Goal: Obtain resource: Download file/media

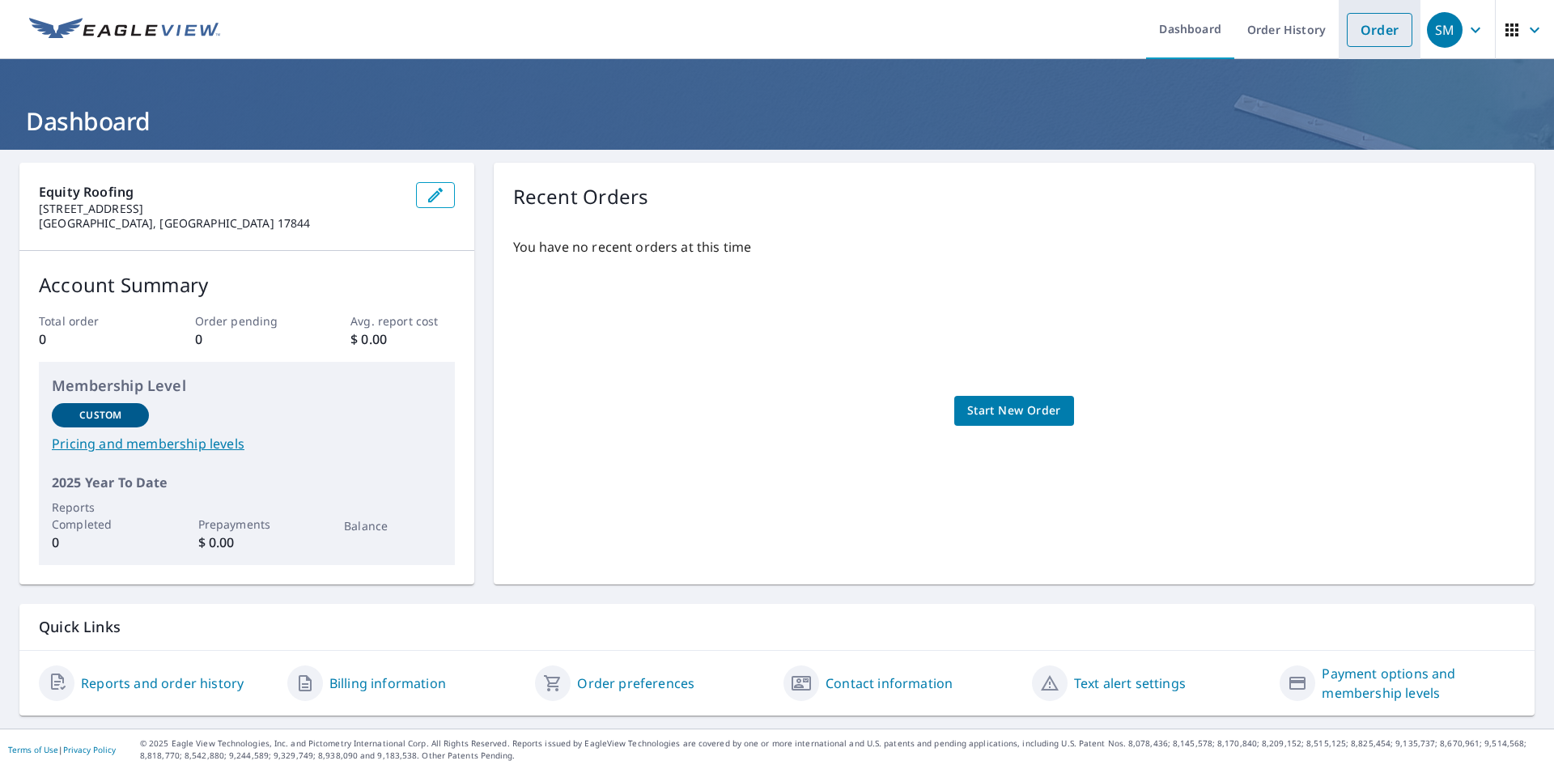
click at [1346, 32] on link "Order" at bounding box center [1379, 30] width 66 height 34
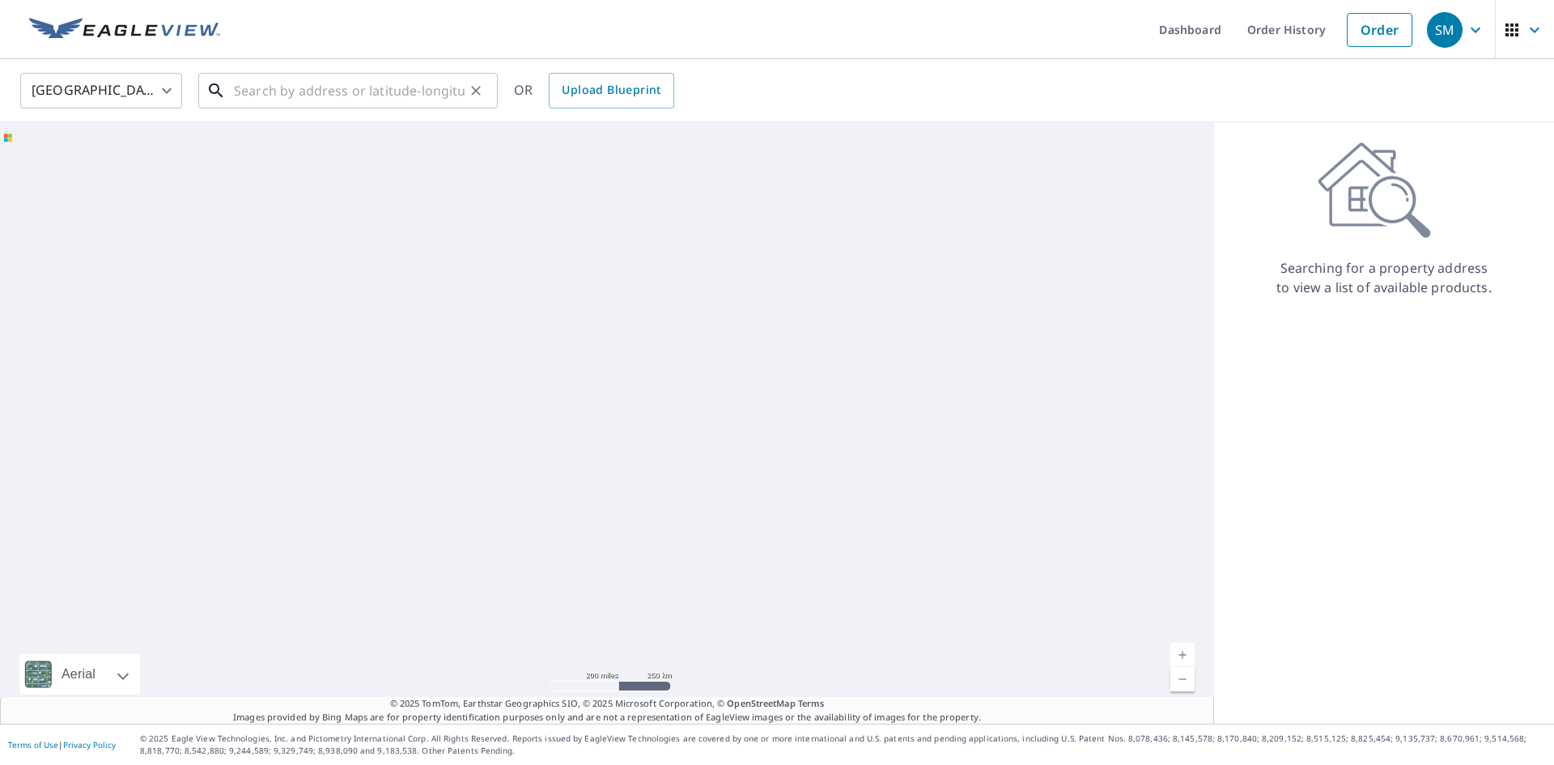
click at [312, 91] on input "text" at bounding box center [349, 90] width 231 height 45
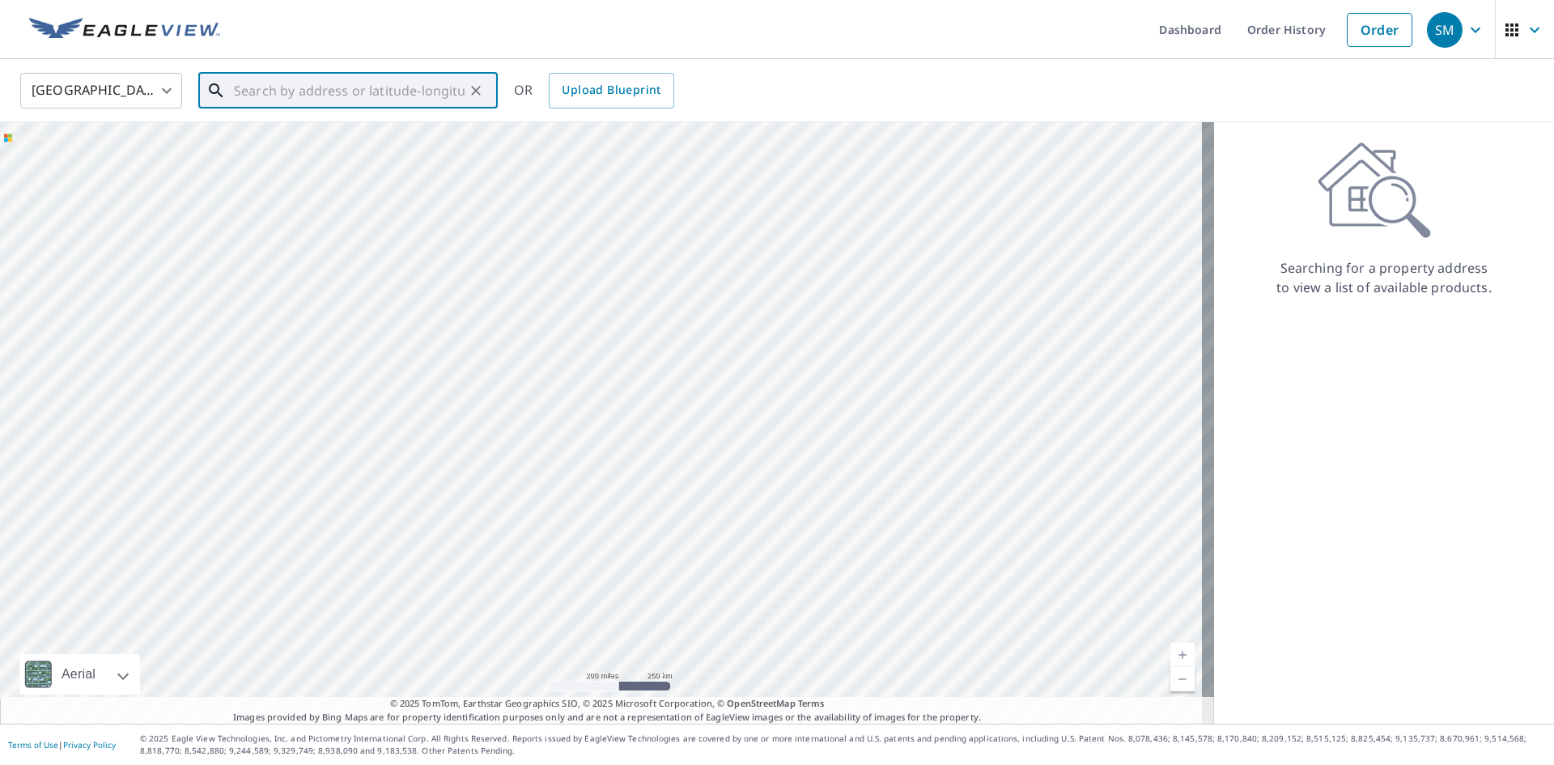
paste input "[STREET_ADDRESS]"
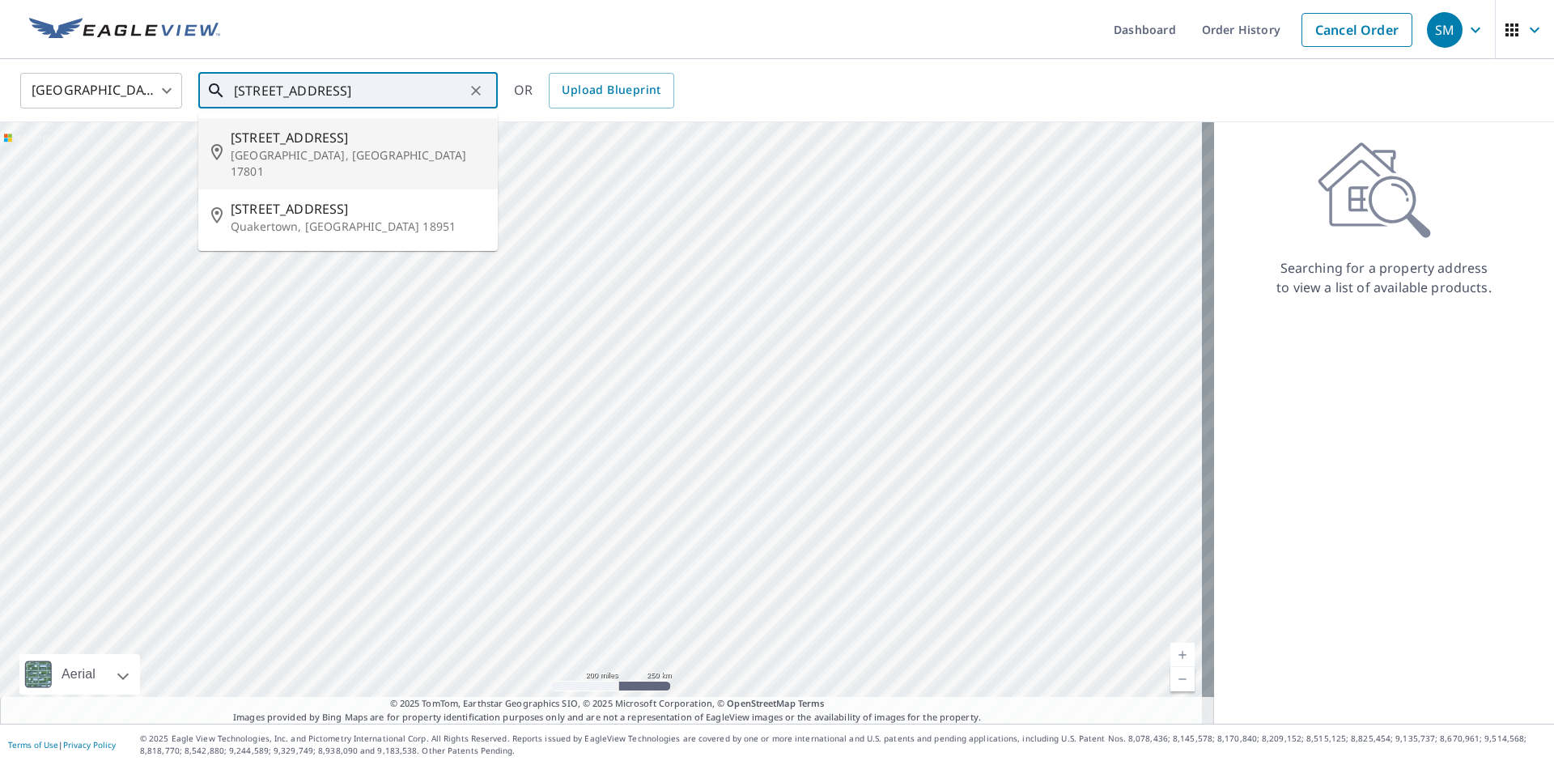
click at [329, 145] on span "[STREET_ADDRESS]" at bounding box center [358, 137] width 254 height 19
type input "[STREET_ADDRESS]"
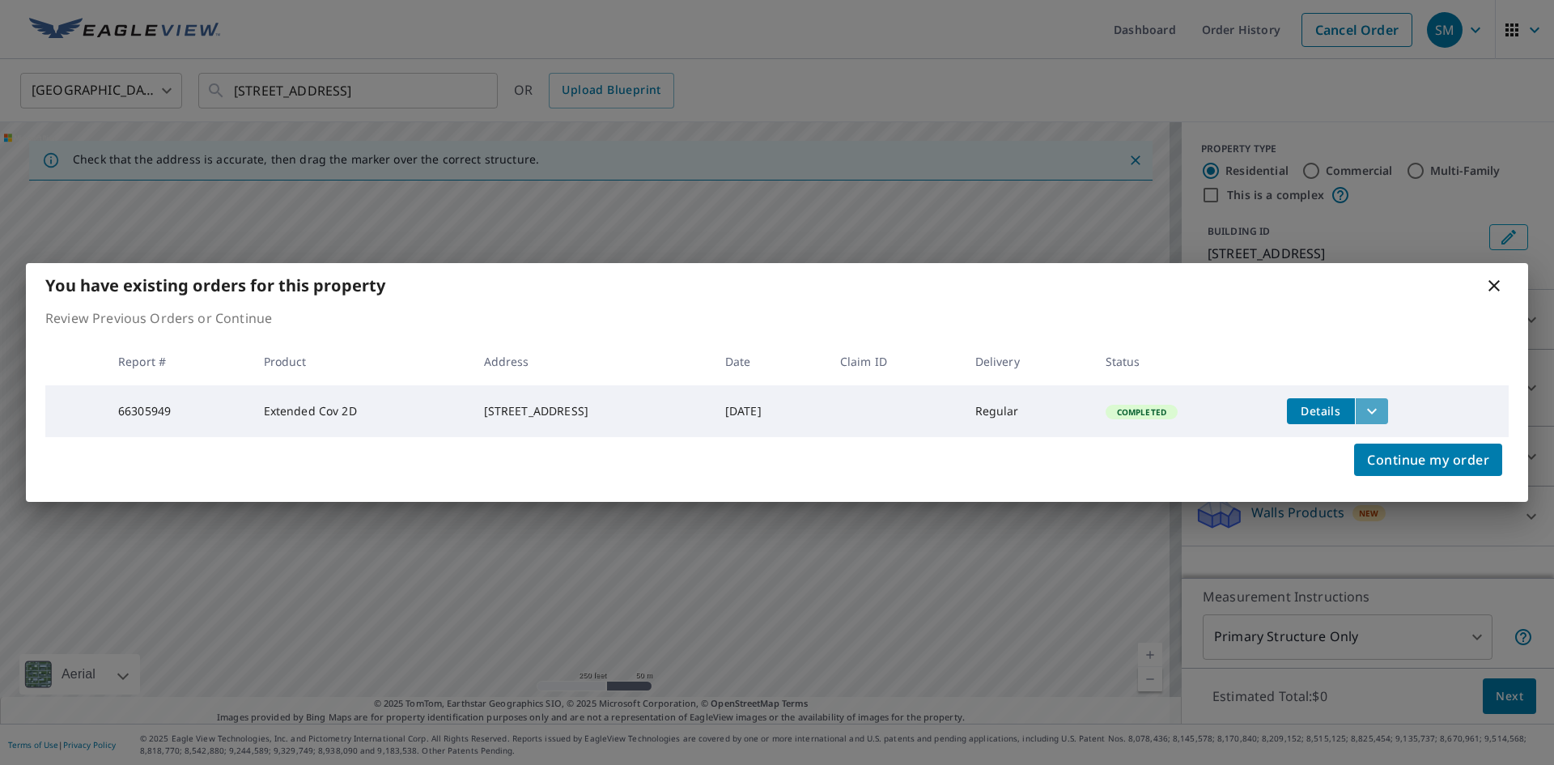
click at [1381, 412] on icon "filesDropdownBtn-66305949" at bounding box center [1371, 410] width 19 height 19
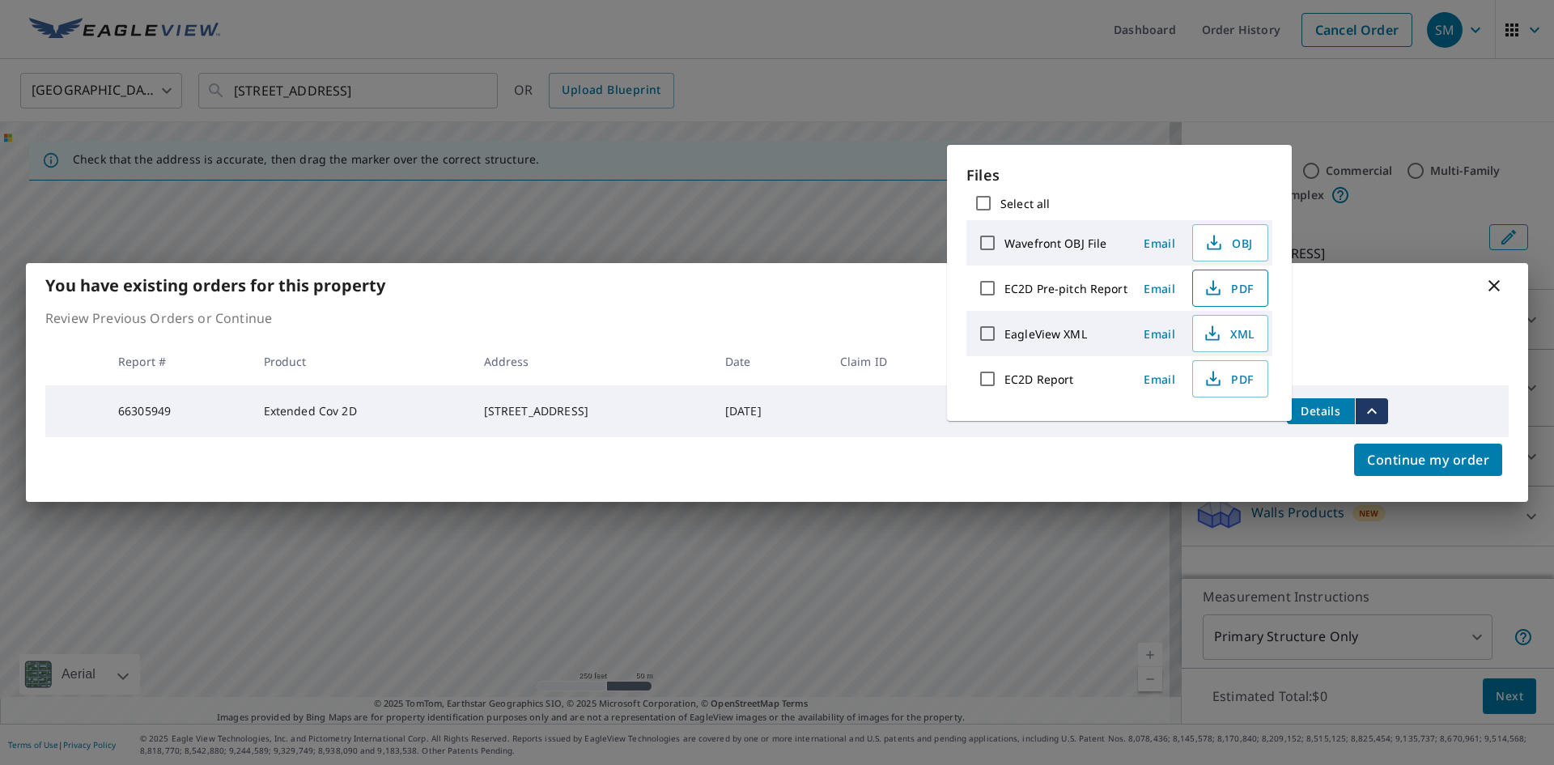
click at [1222, 281] on span "PDF" at bounding box center [1228, 287] width 52 height 19
click at [1220, 367] on button "PDF" at bounding box center [1230, 378] width 76 height 37
